Goal: Check status: Check status

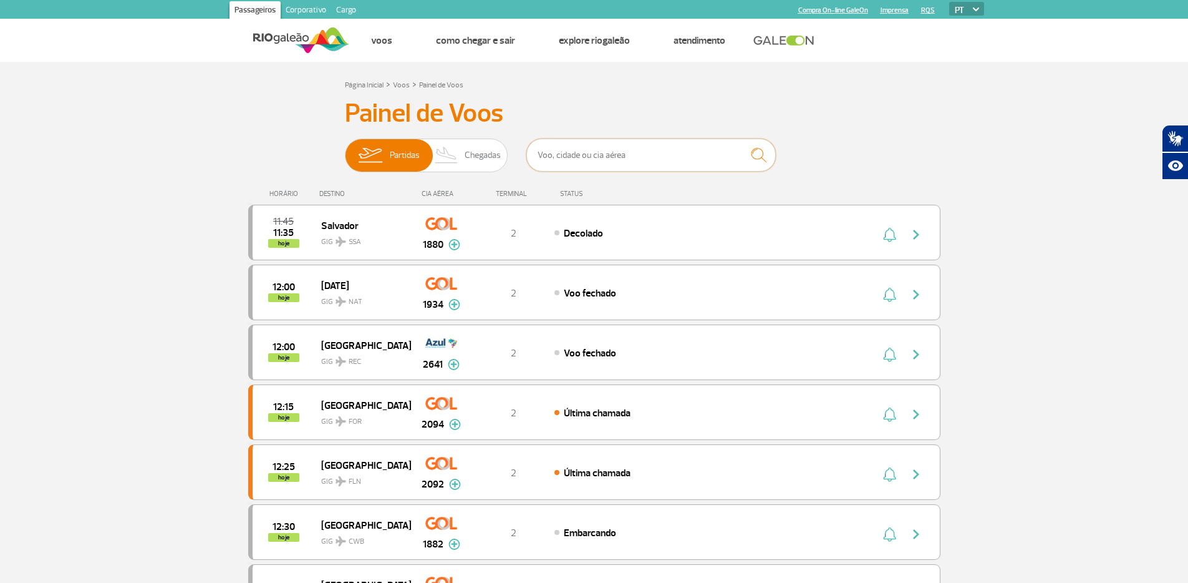
click at [586, 148] on input "text" at bounding box center [651, 154] width 250 height 33
paste input "MNS8TQ"
click at [836, 147] on div "Partidas Chegadas MNS8TQ" at bounding box center [594, 156] width 499 height 37
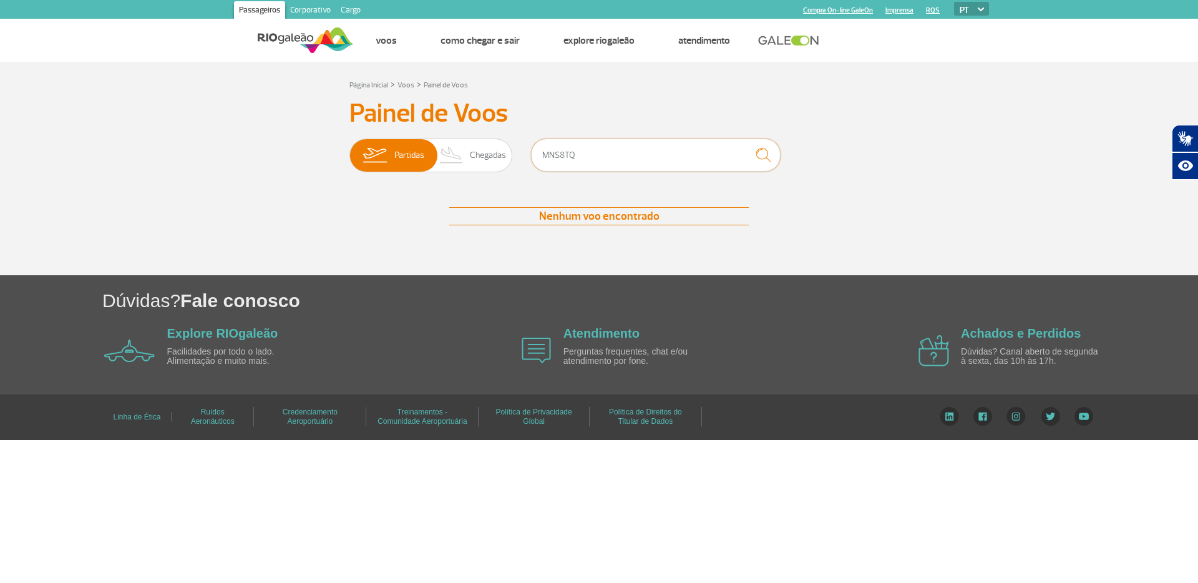
click at [679, 150] on input "MNS8TQ" at bounding box center [656, 154] width 250 height 33
type input "foz do igua"
click at [409, 80] on link "Voos" at bounding box center [405, 84] width 17 height 9
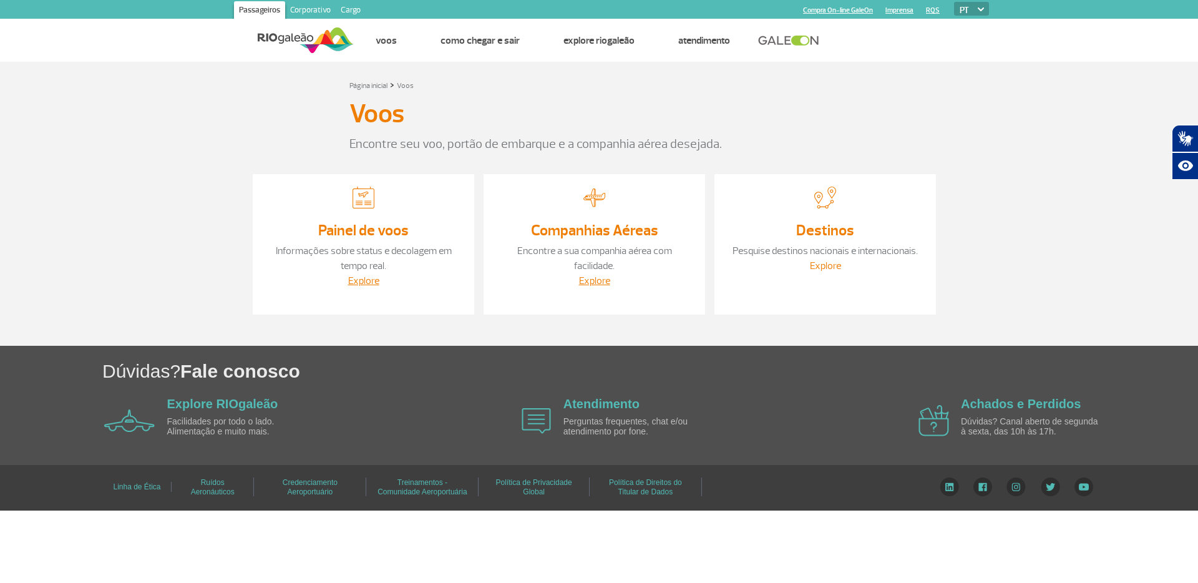
click at [829, 263] on link "Explore" at bounding box center [825, 265] width 31 height 12
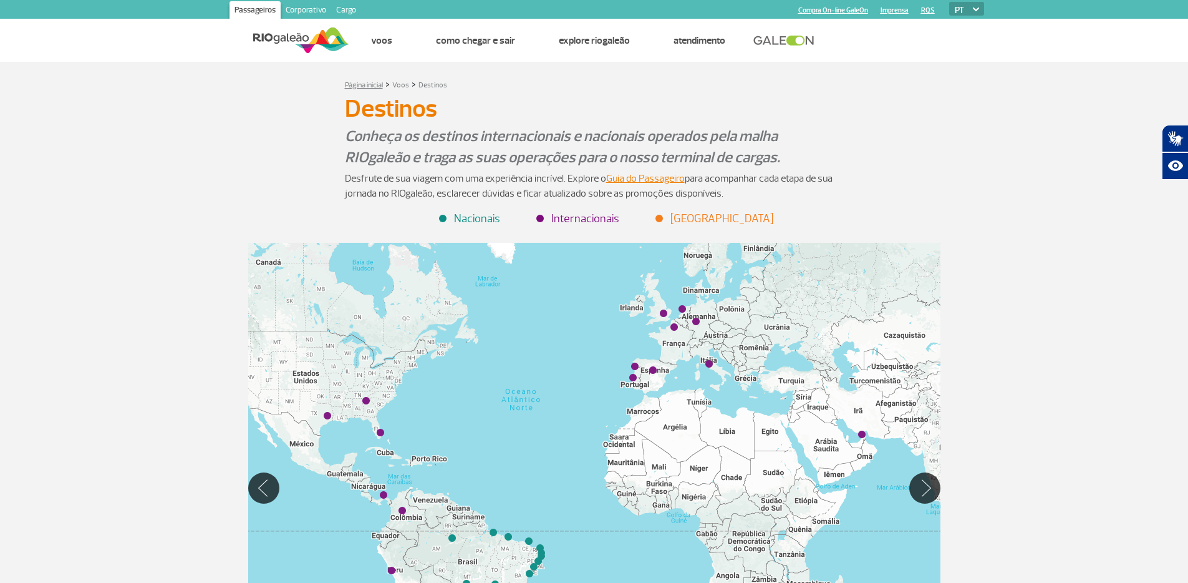
click at [372, 84] on link "Página inicial" at bounding box center [364, 84] width 38 height 9
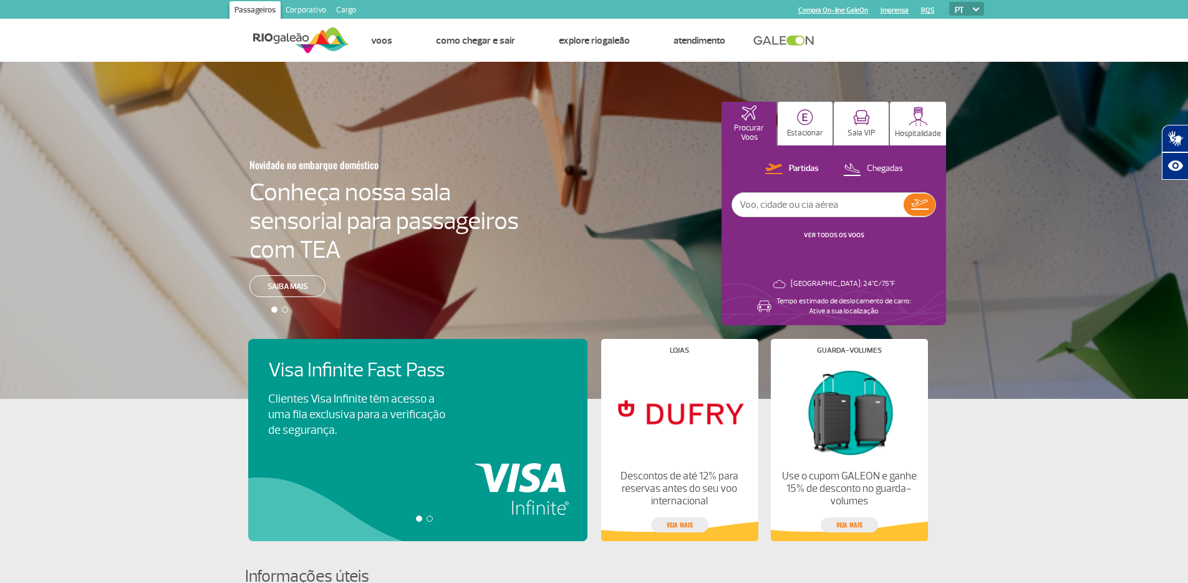
click at [835, 234] on link "VER TODOS OS VOOS" at bounding box center [834, 235] width 61 height 8
